Goal: Transaction & Acquisition: Purchase product/service

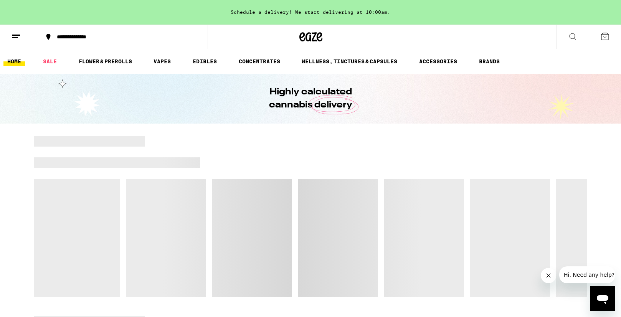
click at [570, 34] on icon at bounding box center [572, 36] width 6 height 6
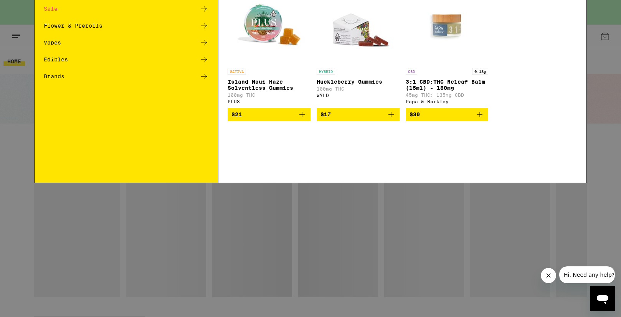
click at [389, 18] on div "Search for Products" at bounding box center [311, 12] width 552 height 25
click at [389, 15] on input "Search for Products" at bounding box center [309, 12] width 506 height 7
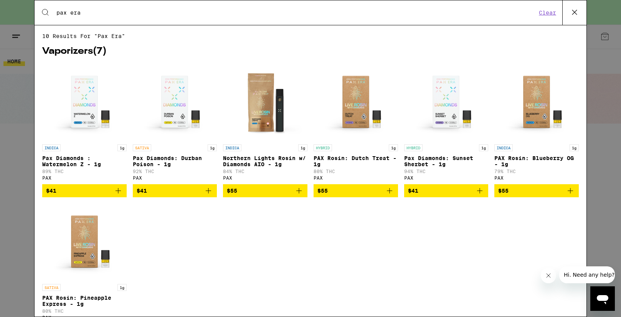
type input "pax era"
click at [575, 15] on icon at bounding box center [575, 13] width 12 height 12
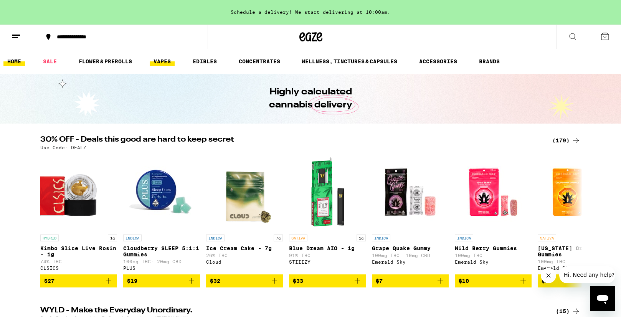
click at [155, 61] on link "VAPES" at bounding box center [162, 61] width 25 height 9
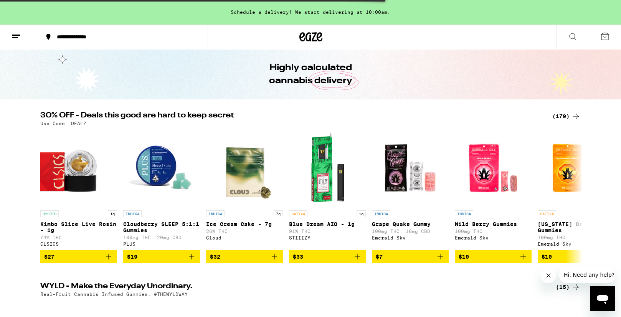
scroll to position [25, 0]
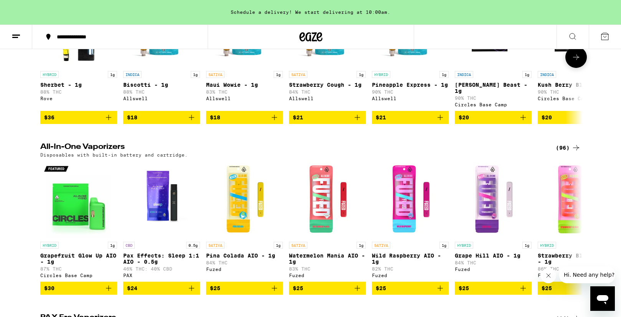
scroll to position [162, 0]
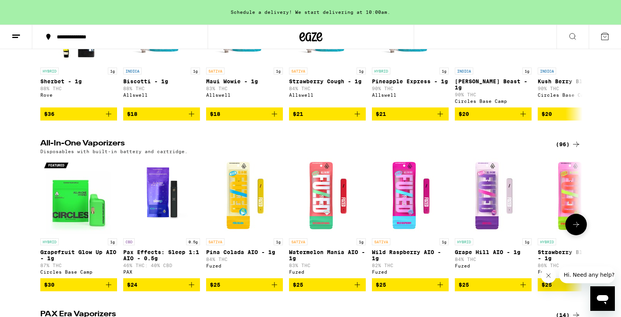
click at [578, 222] on icon at bounding box center [575, 224] width 9 height 9
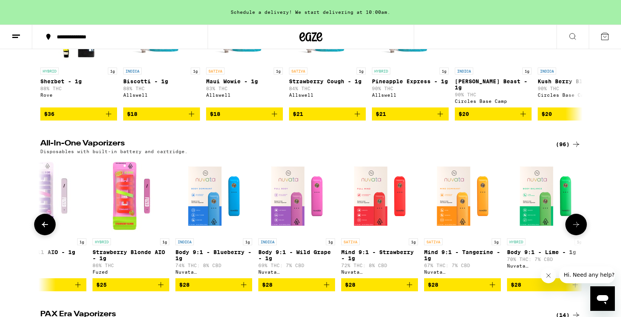
scroll to position [0, 457]
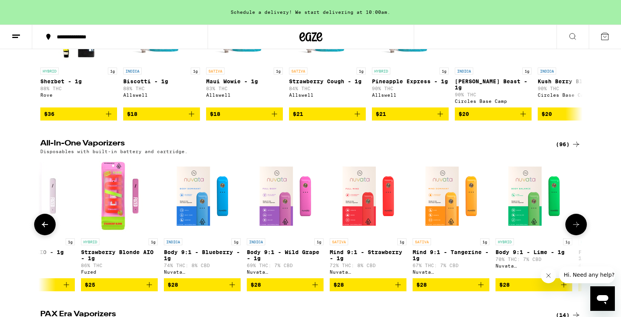
click at [578, 222] on icon at bounding box center [575, 224] width 9 height 9
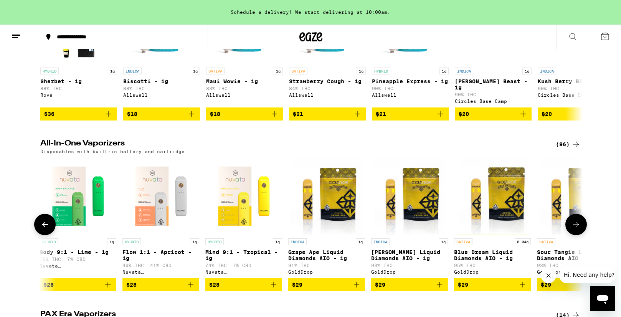
scroll to position [0, 913]
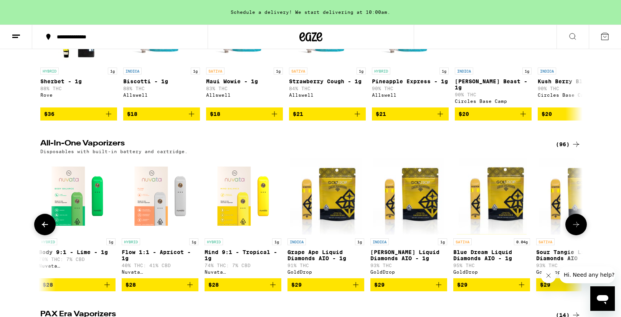
click at [578, 222] on icon at bounding box center [575, 224] width 9 height 9
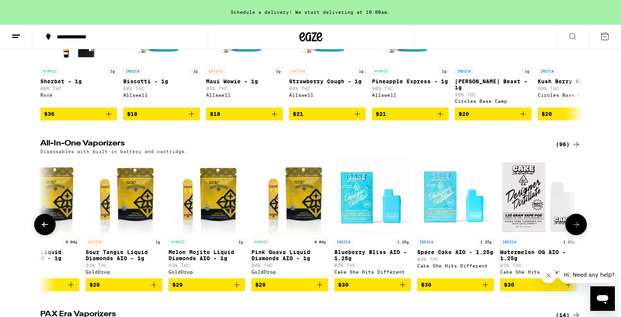
scroll to position [0, 1370]
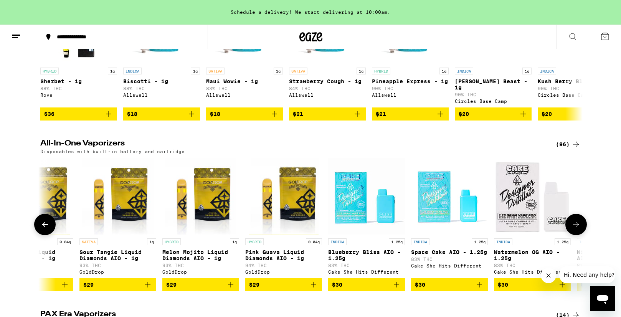
click at [578, 222] on icon at bounding box center [575, 224] width 9 height 9
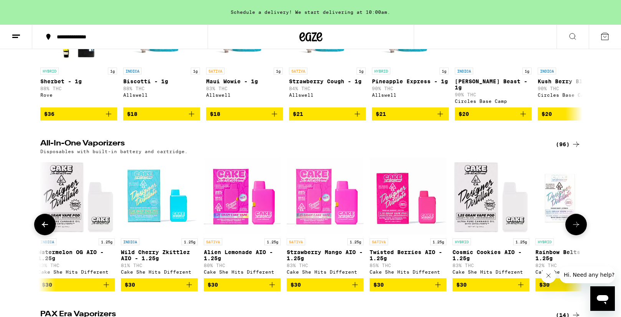
scroll to position [0, 1826]
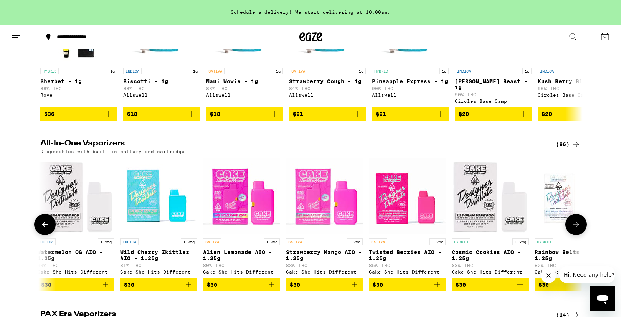
click at [578, 222] on icon at bounding box center [575, 224] width 9 height 9
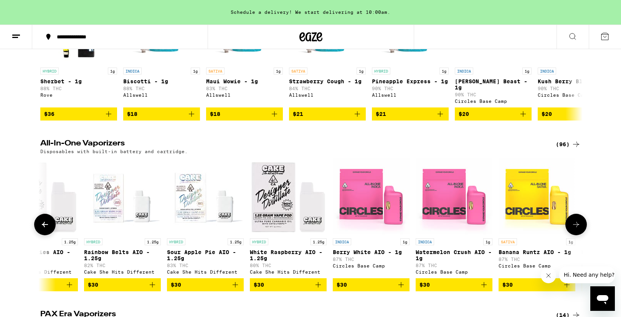
scroll to position [0, 2283]
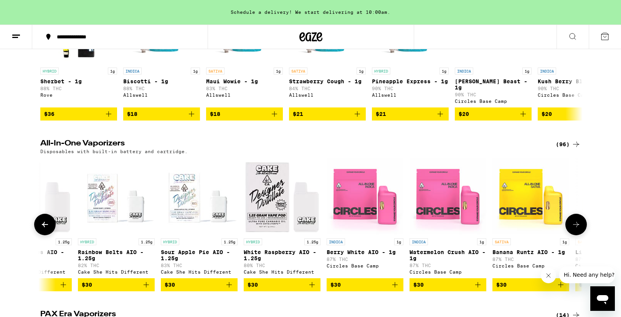
click at [578, 222] on icon at bounding box center [575, 224] width 9 height 9
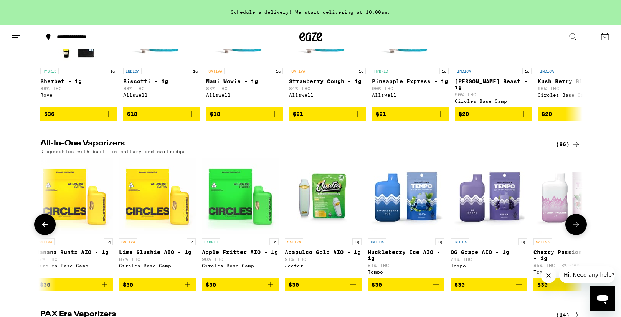
scroll to position [0, 2740]
click at [578, 222] on icon at bounding box center [575, 224] width 9 height 9
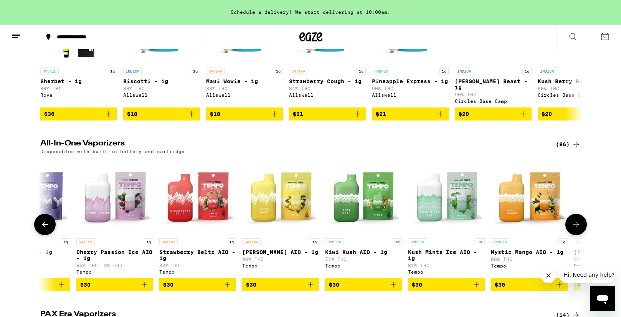
click at [578, 222] on icon at bounding box center [575, 224] width 9 height 9
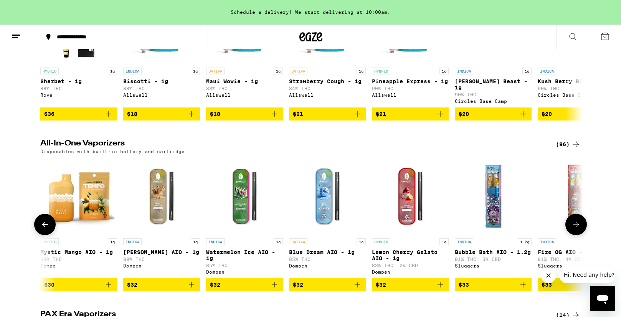
scroll to position [0, 3653]
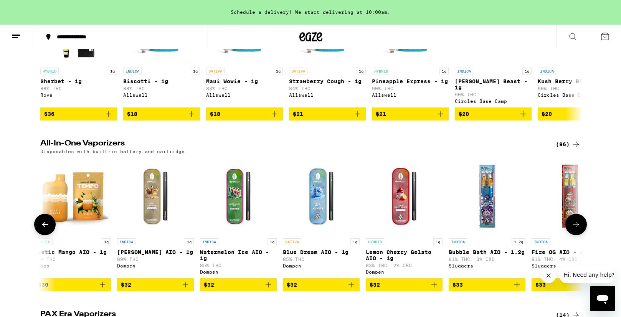
click at [578, 222] on icon at bounding box center [575, 224] width 9 height 9
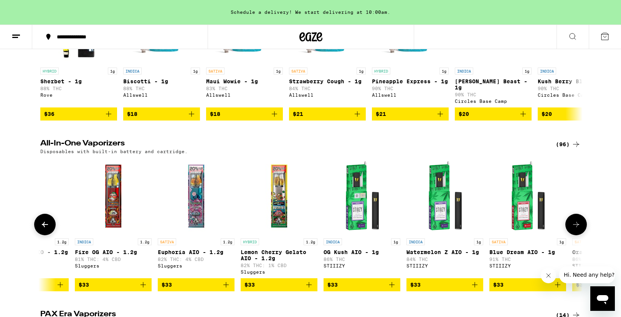
click at [578, 222] on icon at bounding box center [575, 224] width 9 height 9
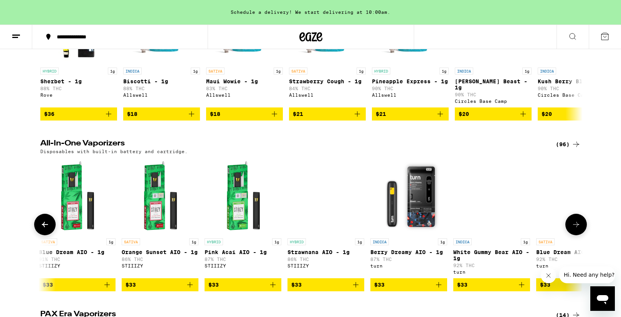
scroll to position [0, 4566]
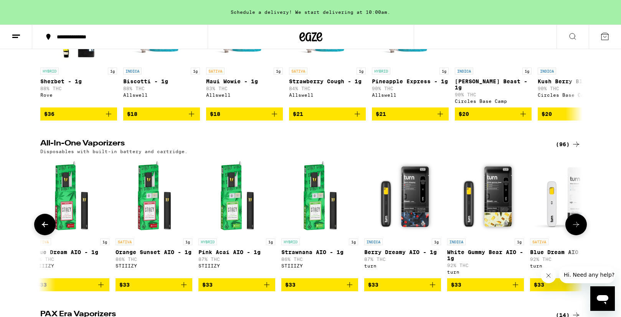
click at [578, 222] on icon at bounding box center [575, 224] width 9 height 9
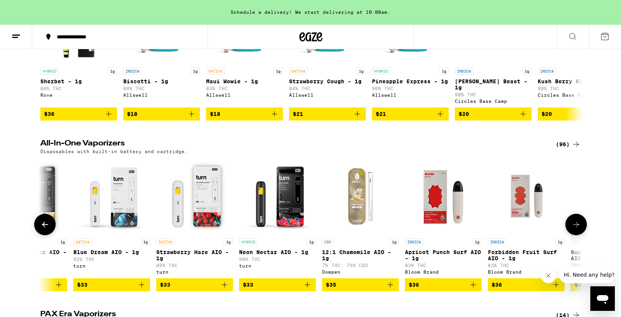
click at [578, 222] on icon at bounding box center [575, 224] width 9 height 9
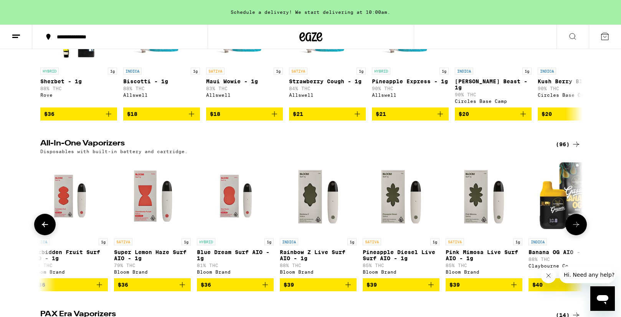
click at [578, 222] on icon at bounding box center [575, 224] width 9 height 9
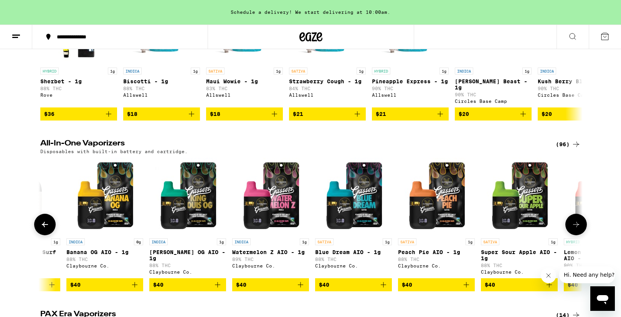
click at [578, 222] on icon at bounding box center [575, 224] width 9 height 9
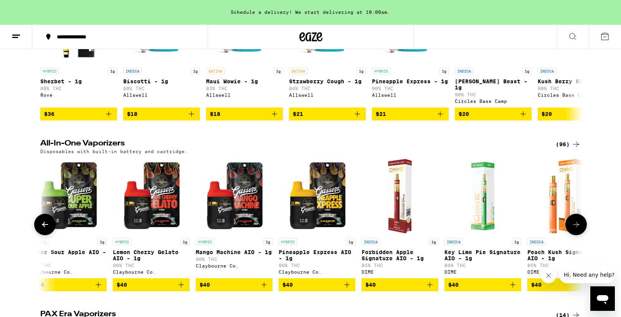
click at [578, 222] on icon at bounding box center [575, 224] width 9 height 9
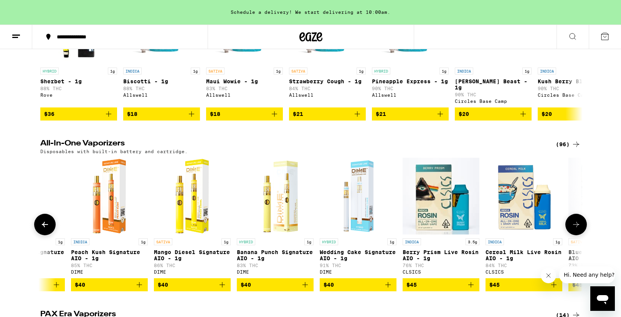
click at [578, 222] on icon at bounding box center [575, 224] width 9 height 9
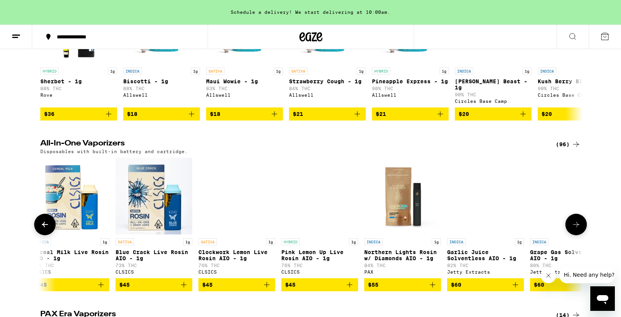
click at [578, 222] on icon at bounding box center [575, 224] width 9 height 9
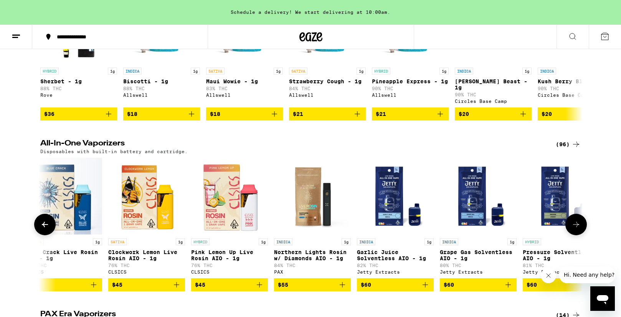
scroll to position [0, 7416]
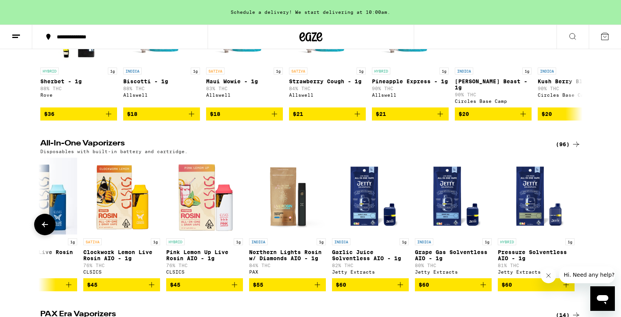
click at [299, 260] on p "Northern Lights Rosin w/ Diamonds AIO - 1g" at bounding box center [287, 255] width 77 height 12
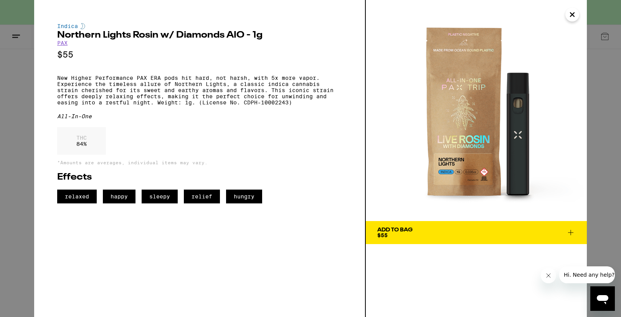
click at [573, 18] on icon "Close" at bounding box center [572, 15] width 9 height 12
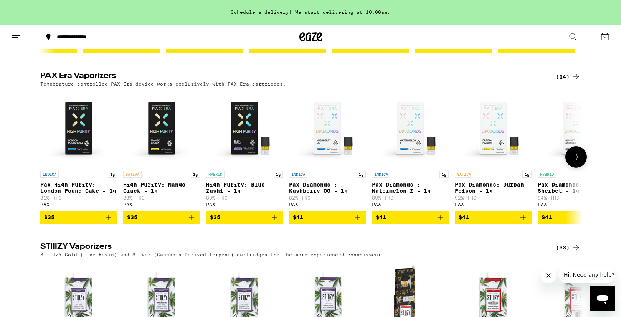
scroll to position [342, 0]
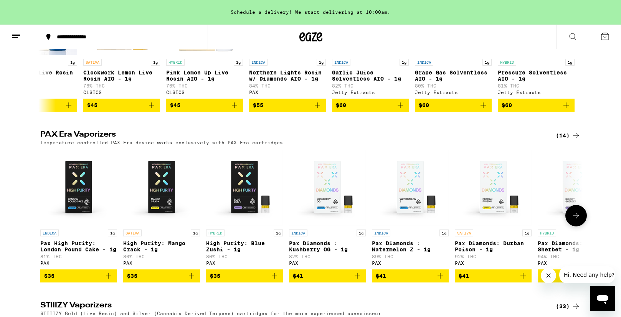
click at [577, 220] on icon at bounding box center [575, 215] width 9 height 9
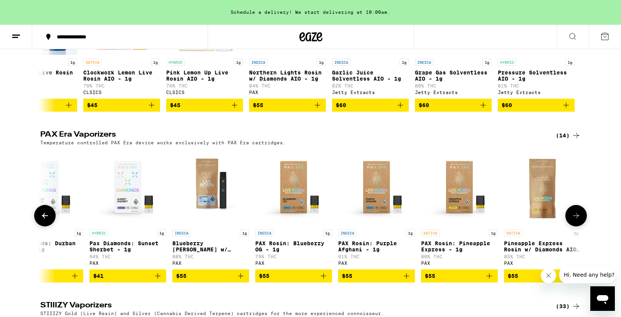
scroll to position [0, 457]
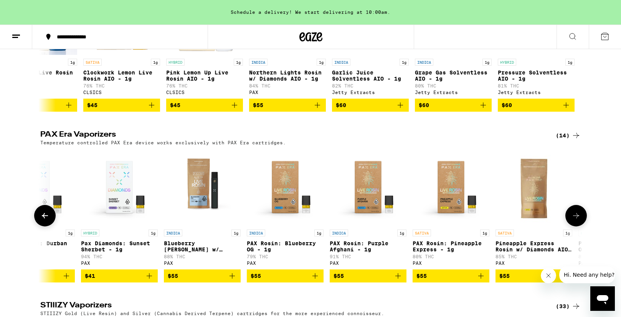
click at [577, 220] on icon at bounding box center [575, 215] width 9 height 9
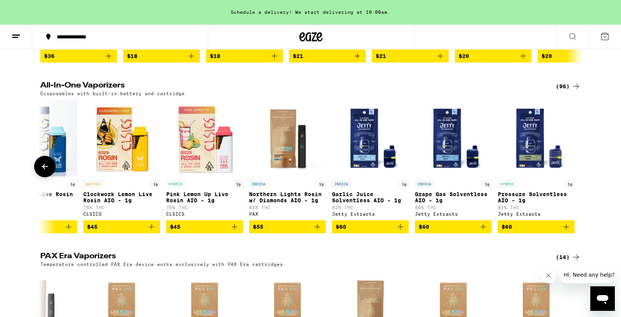
scroll to position [185, 0]
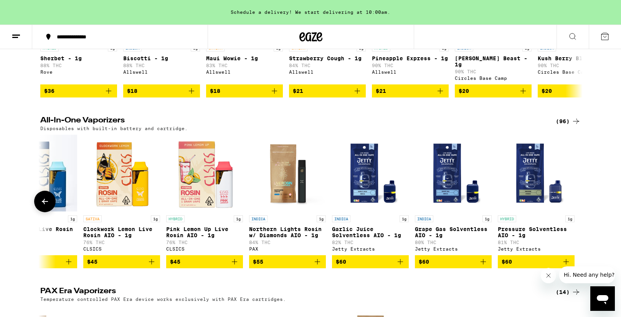
click at [50, 205] on button at bounding box center [44, 201] width 21 height 21
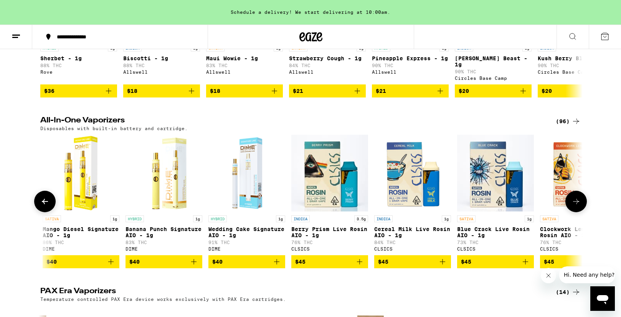
click at [50, 205] on button at bounding box center [44, 201] width 21 height 21
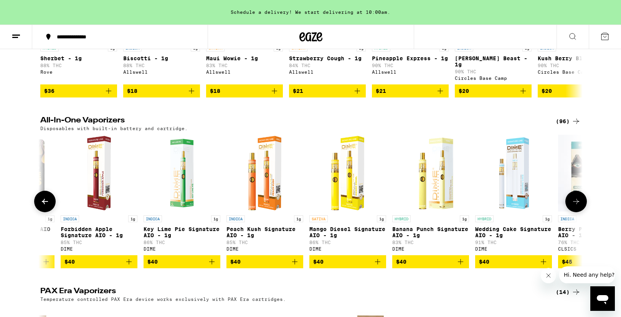
click at [50, 205] on button at bounding box center [44, 201] width 21 height 21
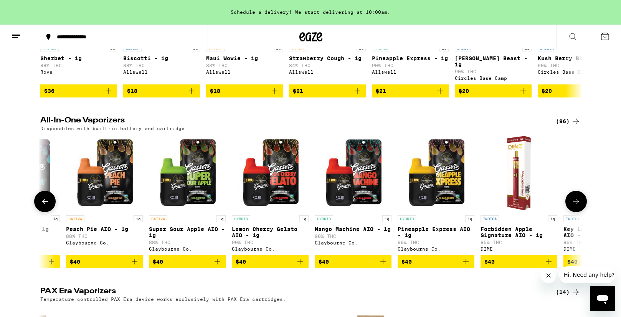
click at [50, 205] on button at bounding box center [44, 201] width 21 height 21
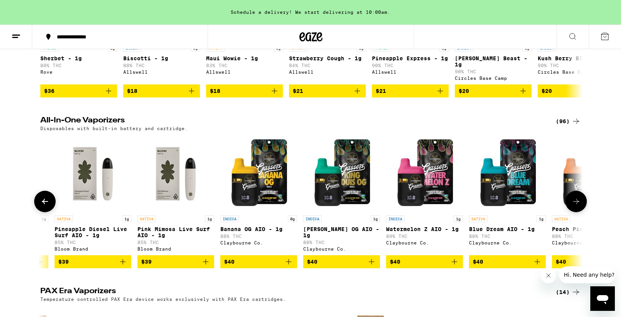
scroll to position [0, 5785]
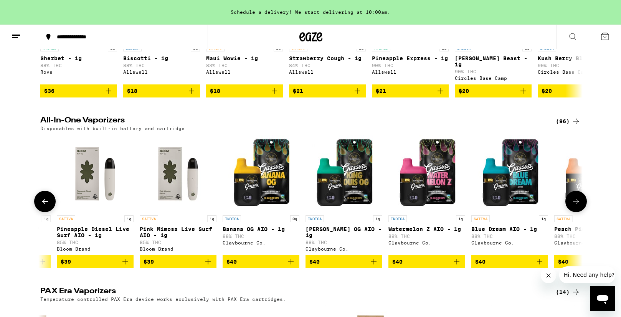
click at [47, 205] on icon at bounding box center [44, 201] width 9 height 9
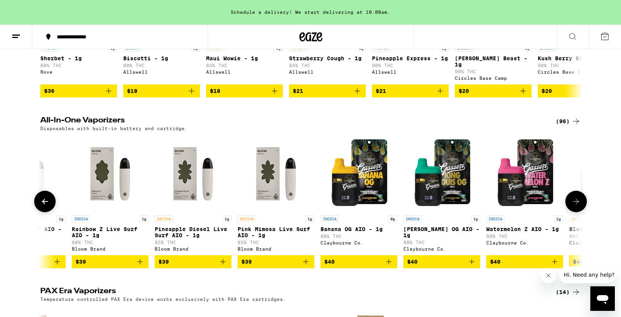
click at [47, 205] on icon at bounding box center [44, 201] width 9 height 9
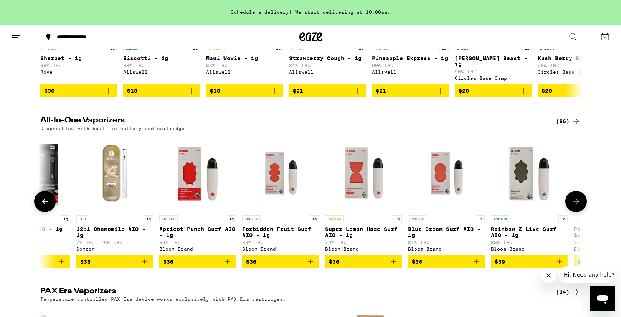
click at [47, 205] on icon at bounding box center [44, 201] width 9 height 9
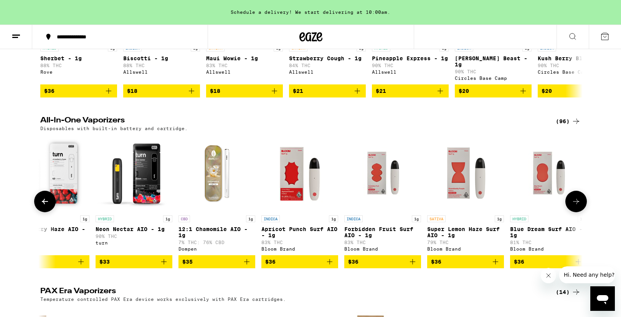
click at [47, 205] on icon at bounding box center [44, 201] width 9 height 9
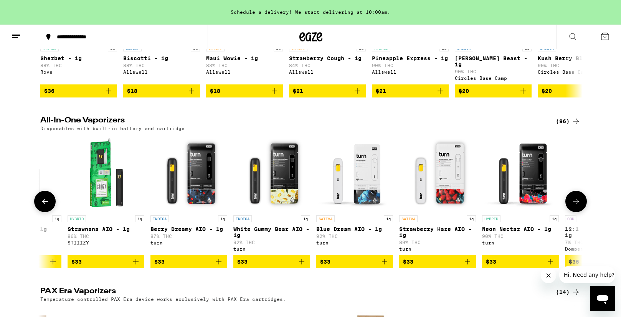
click at [47, 205] on icon at bounding box center [44, 201] width 9 height 9
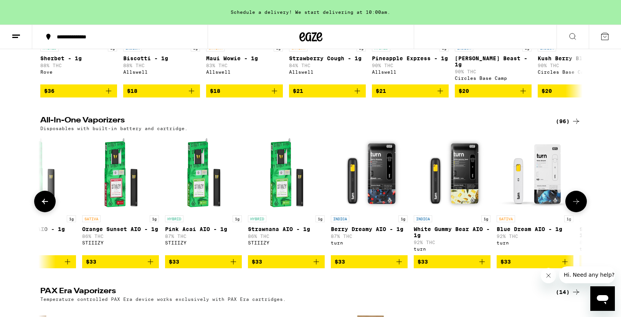
click at [47, 205] on icon at bounding box center [44, 201] width 9 height 9
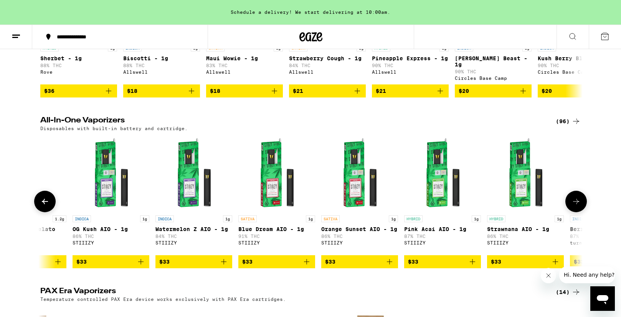
click at [47, 205] on icon at bounding box center [44, 201] width 9 height 9
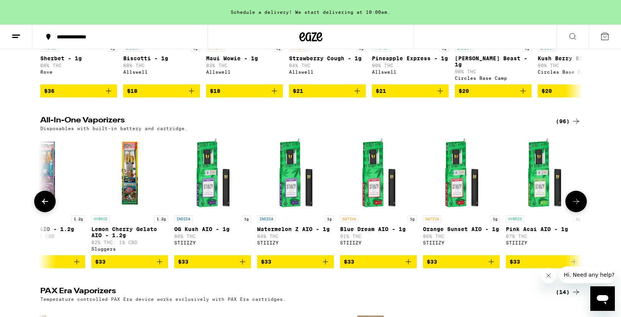
click at [47, 205] on icon at bounding box center [44, 201] width 9 height 9
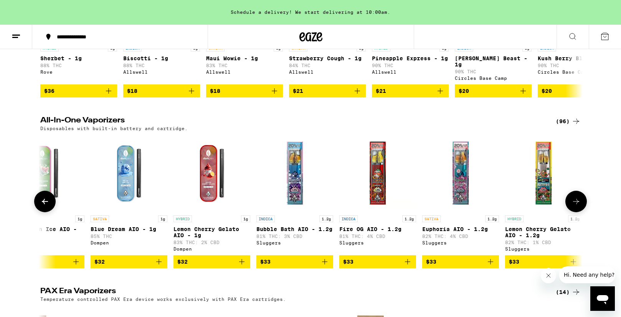
click at [47, 205] on icon at bounding box center [44, 201] width 9 height 9
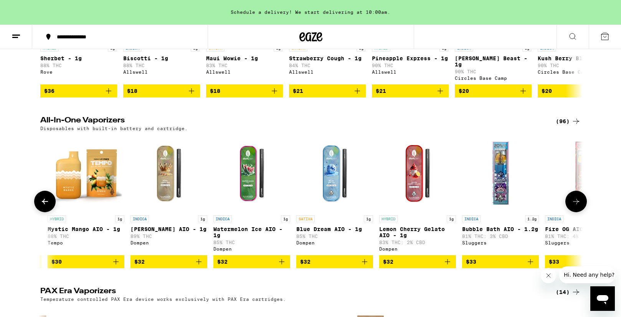
click at [47, 205] on icon at bounding box center [44, 201] width 9 height 9
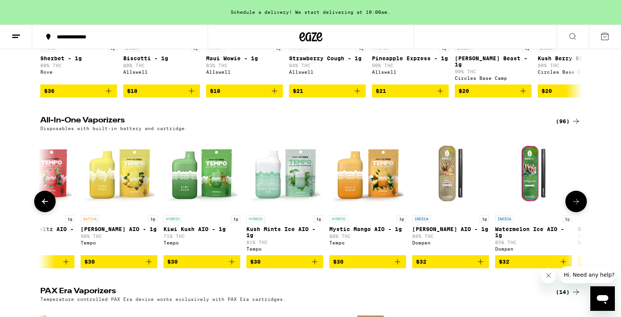
click at [47, 205] on icon at bounding box center [44, 201] width 9 height 9
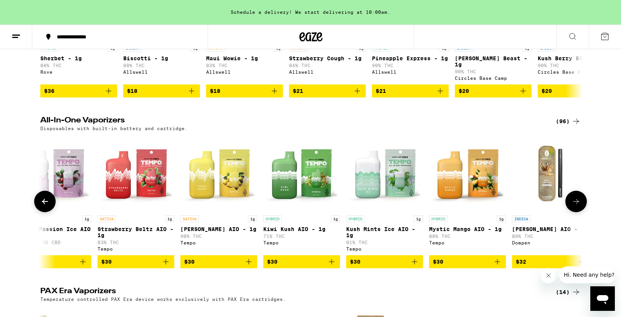
click at [47, 205] on icon at bounding box center [44, 201] width 9 height 9
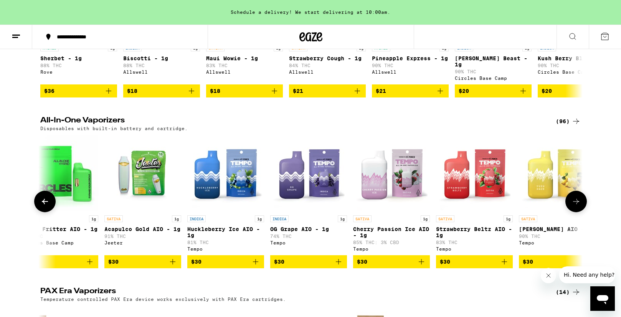
click at [47, 205] on icon at bounding box center [44, 201] width 9 height 9
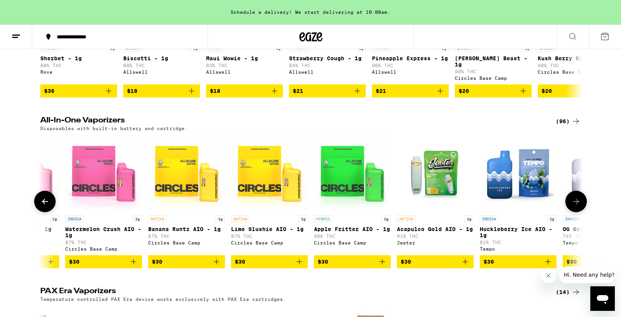
click at [47, 205] on icon at bounding box center [44, 201] width 9 height 9
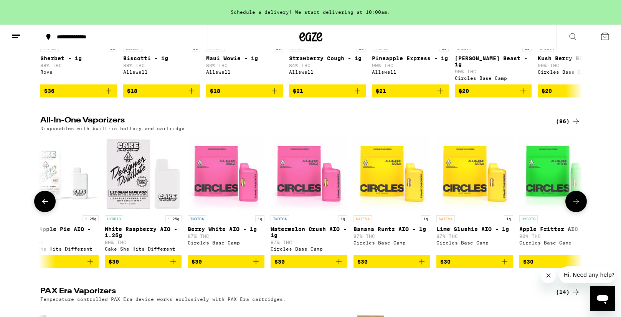
click at [47, 205] on icon at bounding box center [44, 201] width 9 height 9
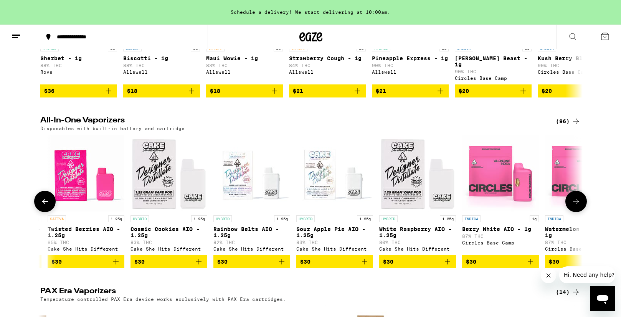
click at [47, 205] on icon at bounding box center [44, 201] width 9 height 9
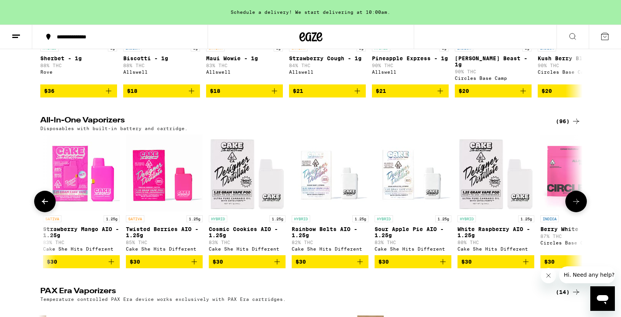
click at [47, 205] on icon at bounding box center [44, 201] width 9 height 9
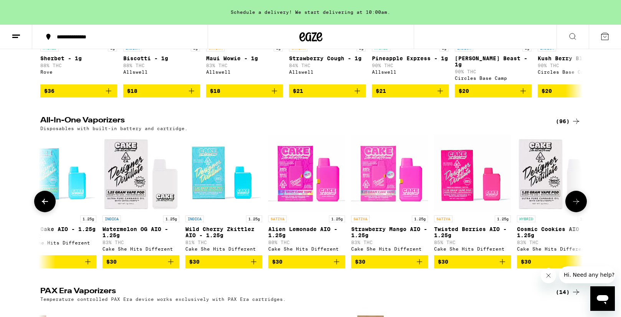
click at [47, 205] on icon at bounding box center [44, 201] width 9 height 9
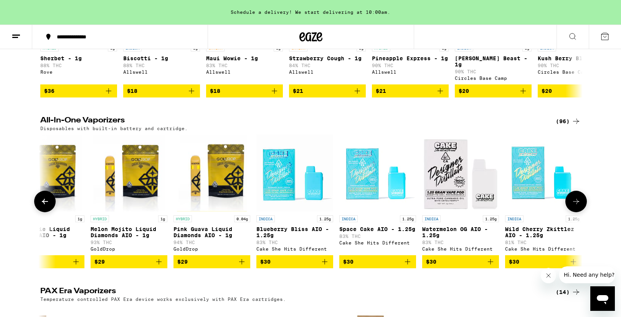
click at [47, 205] on icon at bounding box center [44, 201] width 9 height 9
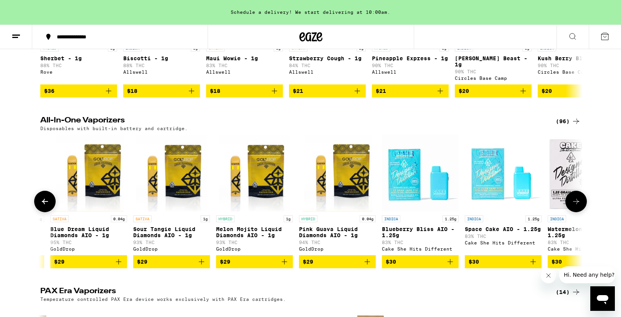
click at [47, 205] on icon at bounding box center [44, 201] width 9 height 9
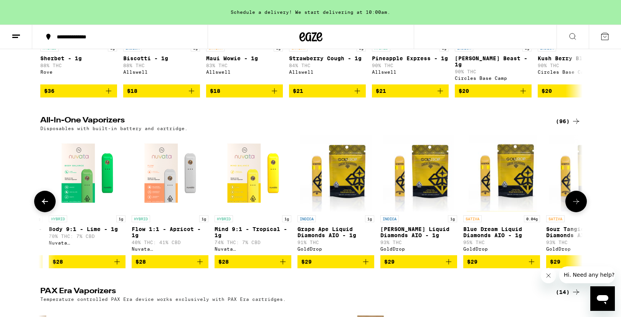
click at [47, 205] on icon at bounding box center [44, 201] width 9 height 9
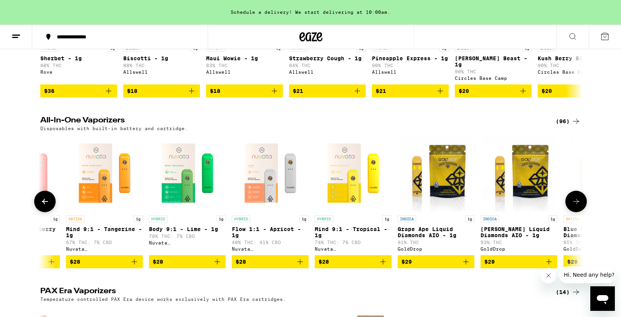
click at [47, 205] on icon at bounding box center [44, 201] width 9 height 9
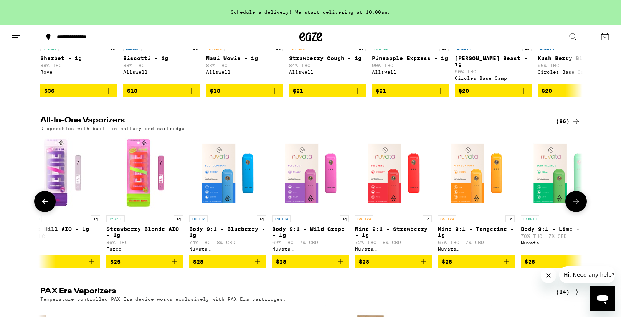
click at [47, 205] on icon at bounding box center [44, 201] width 9 height 9
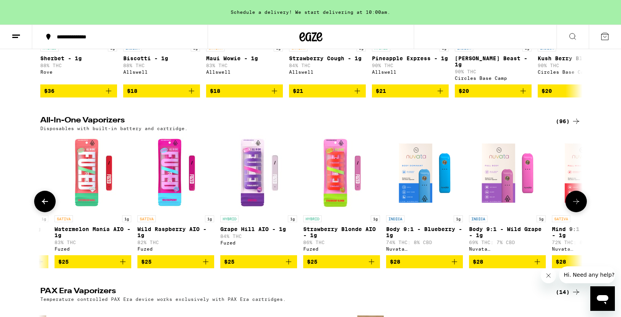
click at [47, 205] on icon at bounding box center [44, 201] width 9 height 9
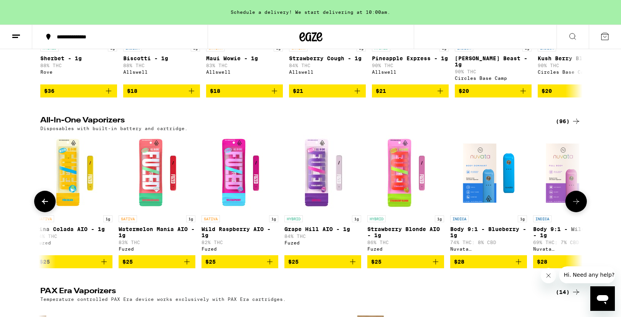
scroll to position [0, 7]
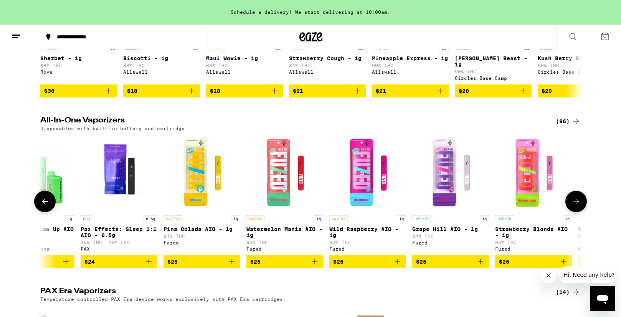
click at [47, 205] on icon at bounding box center [44, 201] width 9 height 9
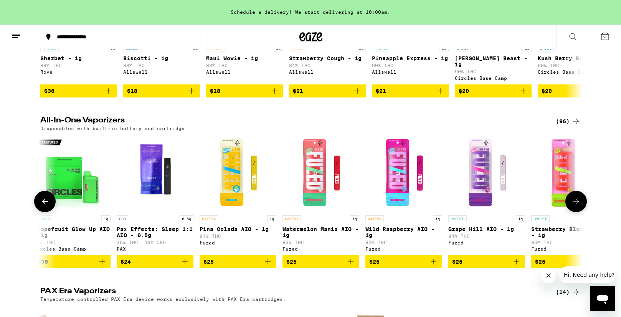
click at [47, 205] on icon at bounding box center [44, 201] width 9 height 9
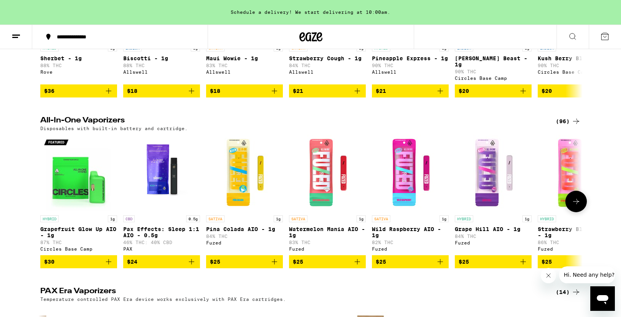
click at [47, 205] on div at bounding box center [44, 201] width 21 height 21
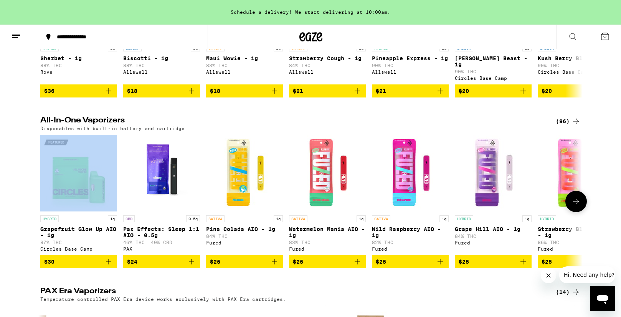
click at [576, 208] on button at bounding box center [575, 201] width 21 height 21
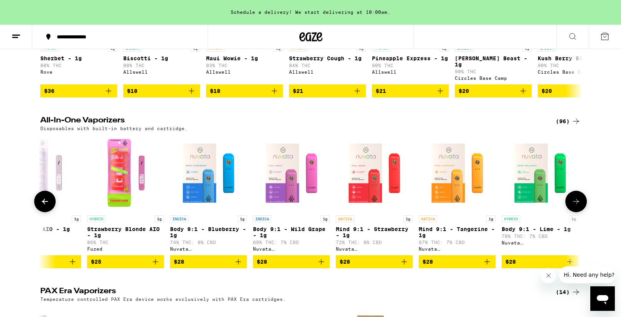
scroll to position [0, 457]
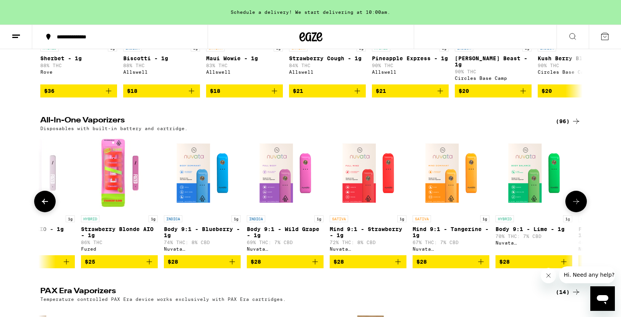
click at [576, 208] on button at bounding box center [575, 201] width 21 height 21
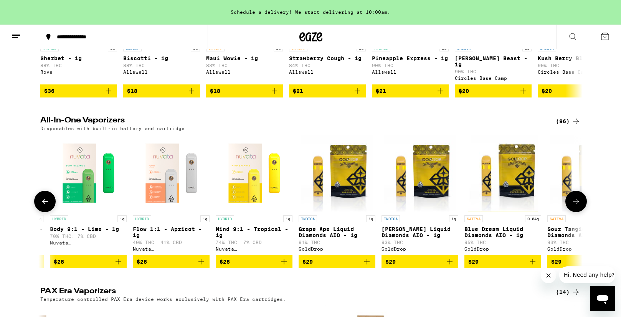
scroll to position [0, 913]
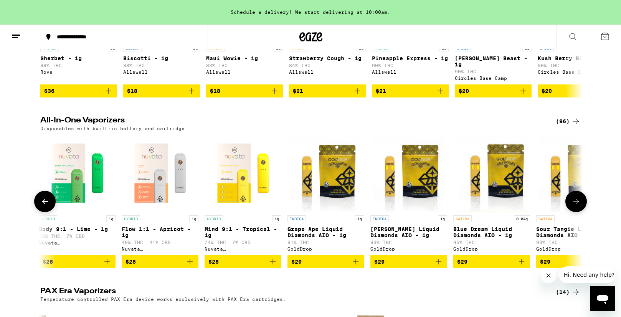
click at [576, 208] on button at bounding box center [575, 201] width 21 height 21
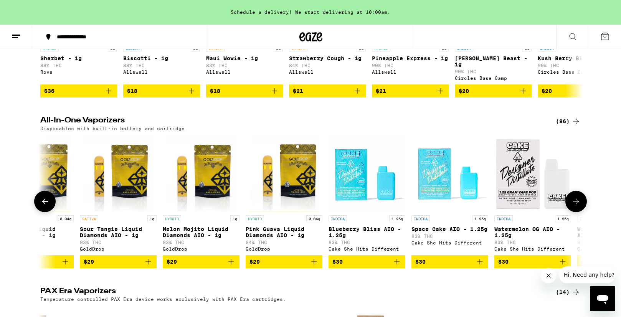
scroll to position [0, 1370]
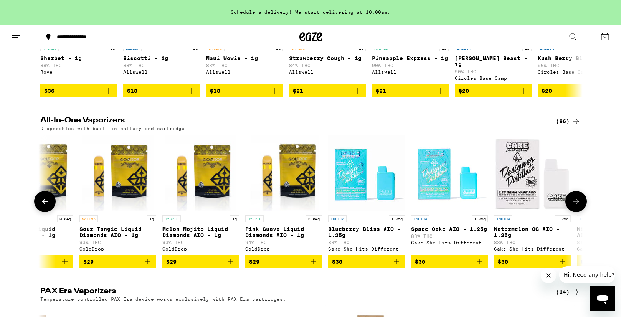
click at [576, 208] on button at bounding box center [575, 201] width 21 height 21
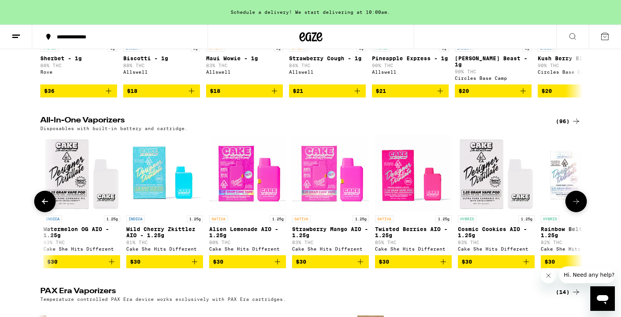
scroll to position [0, 1826]
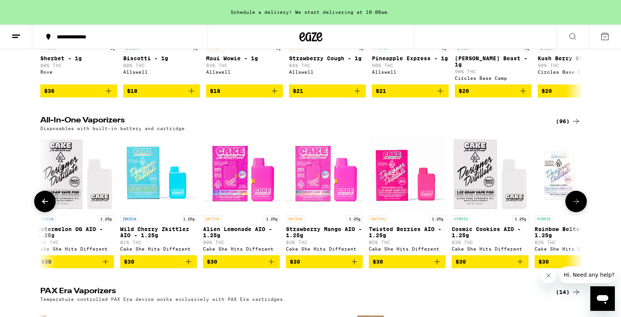
click at [576, 208] on button at bounding box center [575, 201] width 21 height 21
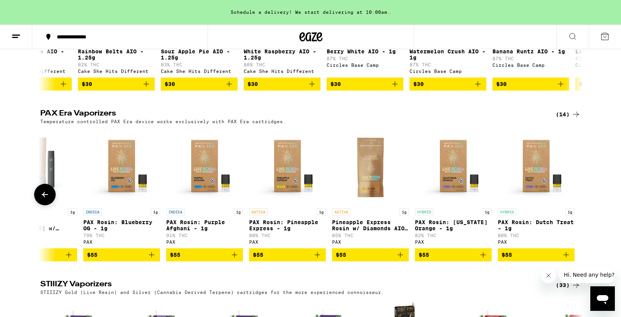
scroll to position [369, 0]
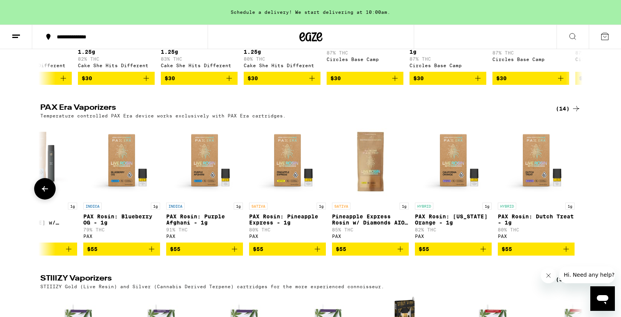
click at [42, 193] on icon at bounding box center [44, 188] width 9 height 9
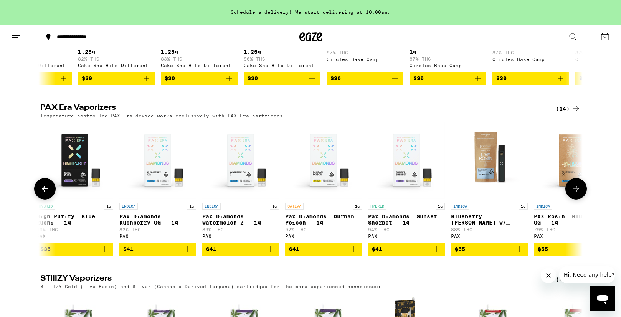
scroll to position [0, 163]
